Goal: Navigation & Orientation: Find specific page/section

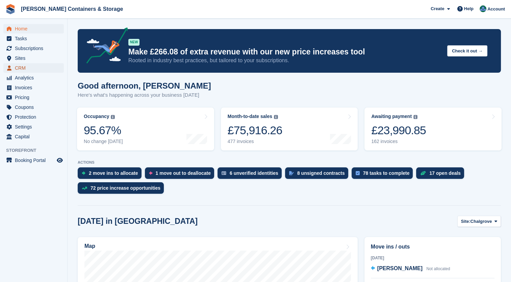
click at [26, 69] on span "CRM" at bounding box center [35, 67] width 41 height 9
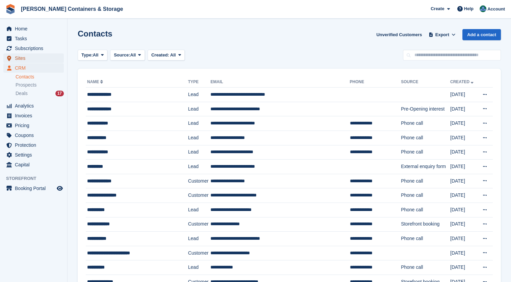
click at [20, 59] on span "Sites" at bounding box center [35, 57] width 41 height 9
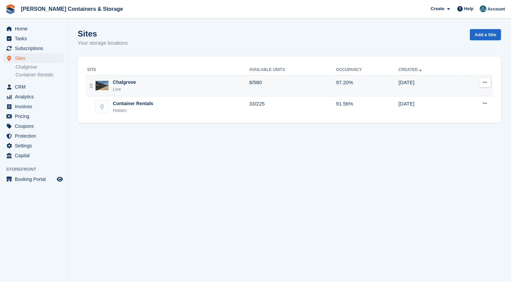
click at [120, 79] on div "Chalgrove" at bounding box center [124, 82] width 23 height 7
